Goal: Find specific page/section: Find specific page/section

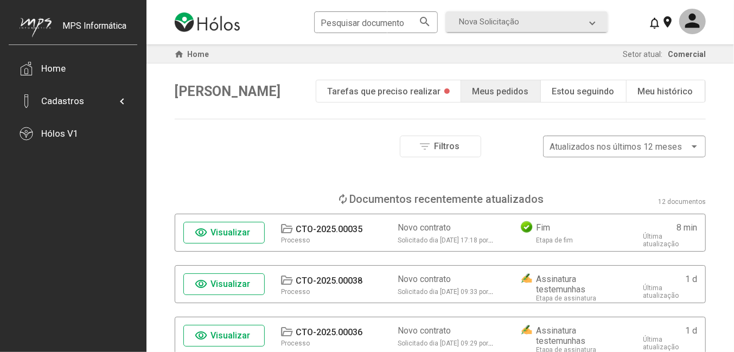
click at [240, 234] on span "Visualizar" at bounding box center [231, 232] width 40 height 10
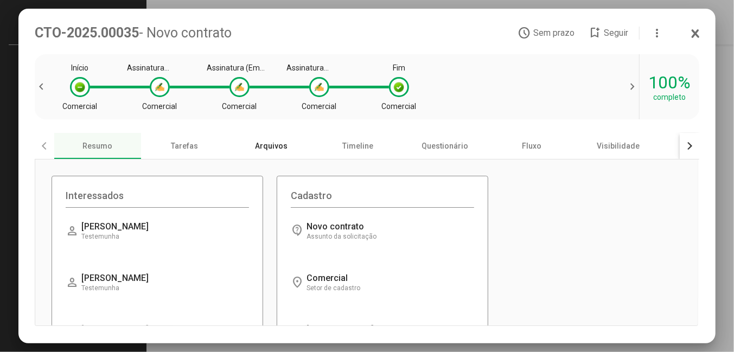
click at [275, 149] on div "Arquivos" at bounding box center [271, 146] width 87 height 26
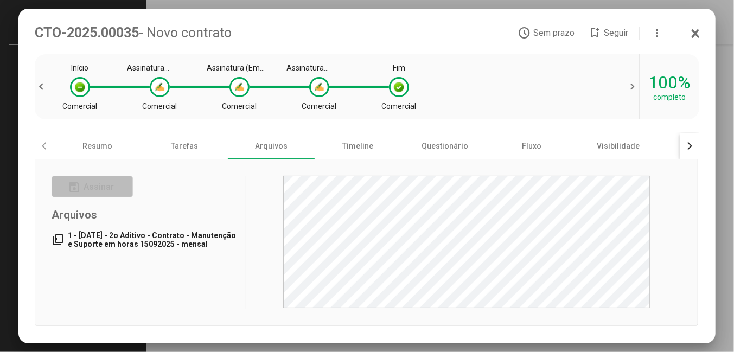
click at [184, 238] on span "1 - [DATE] - 2o Aditivo - Contrato - Manutenção e Suporte em horas 15092025 - m…" at bounding box center [152, 239] width 168 height 17
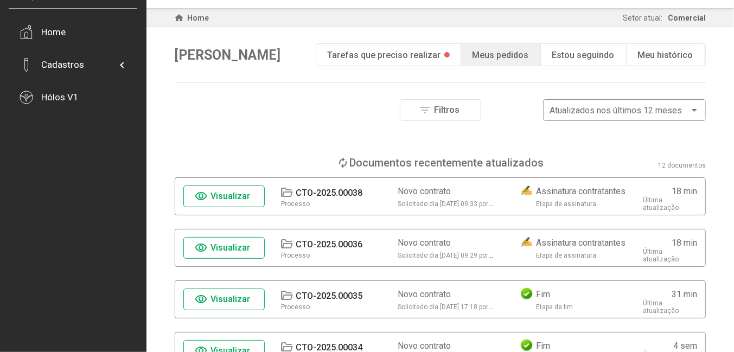
scroll to position [54, 0]
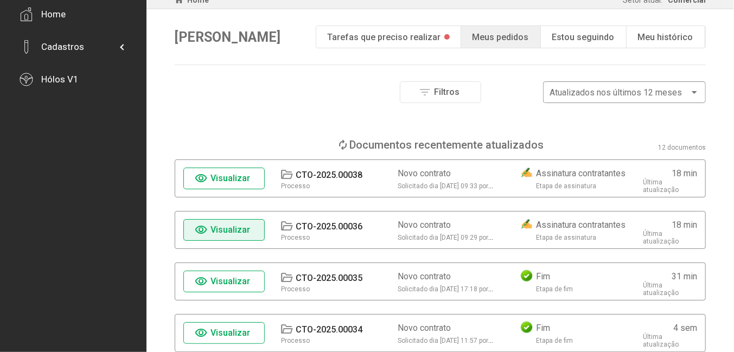
click at [247, 234] on span "Visualizar" at bounding box center [231, 230] width 40 height 10
